Goal: Find specific page/section: Find specific page/section

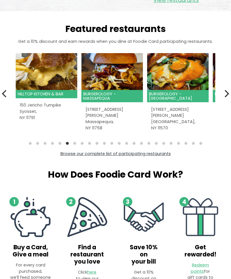
scroll to position [137, 0]
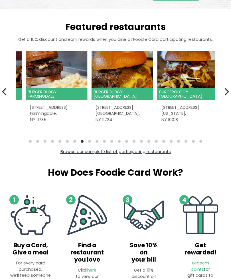
click at [122, 100] on div "308 West Main St Huntington, NY 11724" at bounding box center [123, 113] width 62 height 27
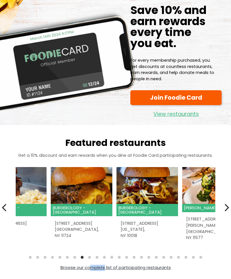
scroll to position [0, 0]
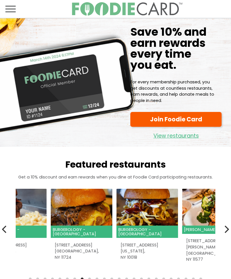
click at [173, 133] on link "View restaurants" at bounding box center [175, 135] width 91 height 12
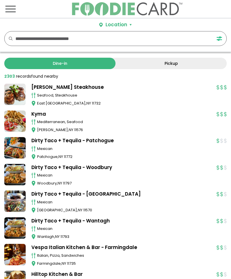
click at [127, 39] on input "text" at bounding box center [109, 38] width 188 height 14
click at [126, 25] on div "Location" at bounding box center [117, 24] width 22 height 7
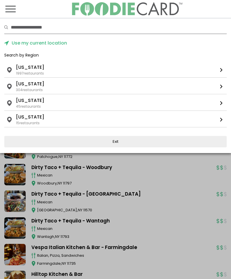
click at [53, 45] on span "Use my current location" at bounding box center [38, 43] width 58 height 7
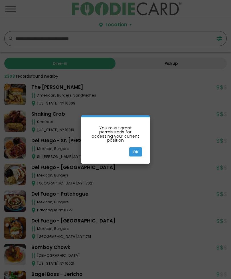
click at [134, 151] on button "Ok" at bounding box center [135, 151] width 13 height 9
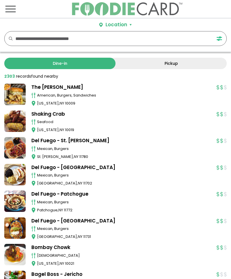
click at [121, 23] on div "Location" at bounding box center [117, 24] width 22 height 7
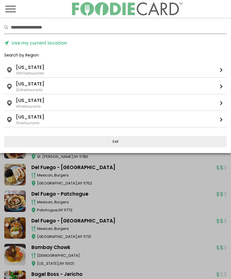
click at [62, 43] on span "Use my current location" at bounding box center [38, 43] width 58 height 7
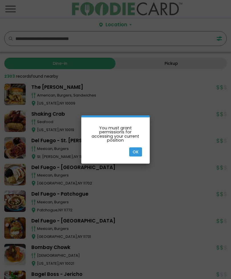
click at [133, 148] on button "Ok" at bounding box center [135, 151] width 13 height 9
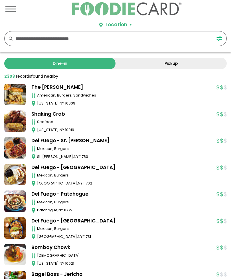
click at [129, 24] on button "Location" at bounding box center [115, 24] width 33 height 7
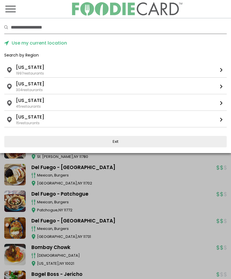
click at [76, 29] on input "text" at bounding box center [119, 27] width 216 height 13
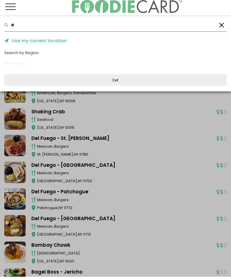
type input "*"
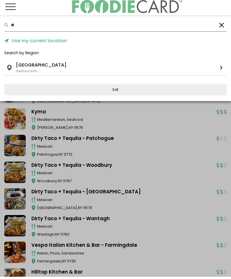
type input "*"
